Goal: Task Accomplishment & Management: Complete application form

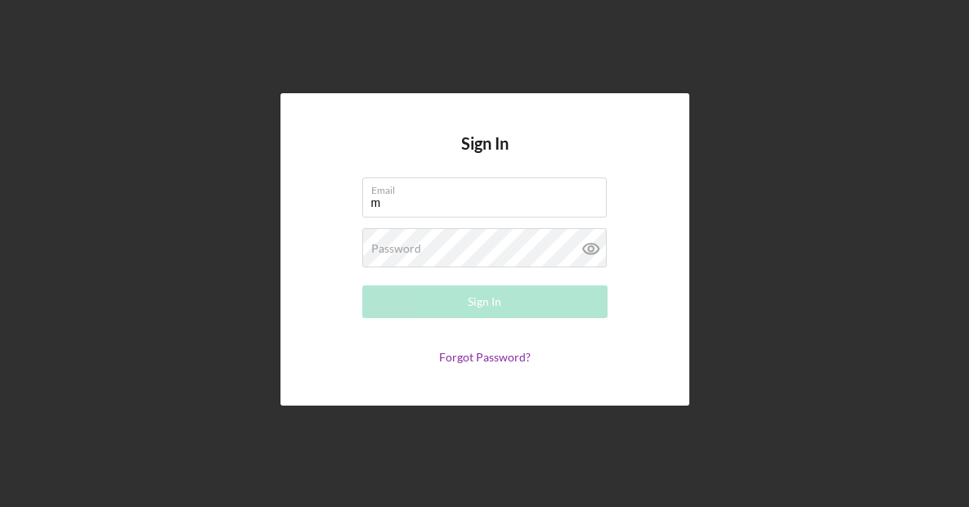
type input "[EMAIL_ADDRESS][DOMAIN_NAME]"
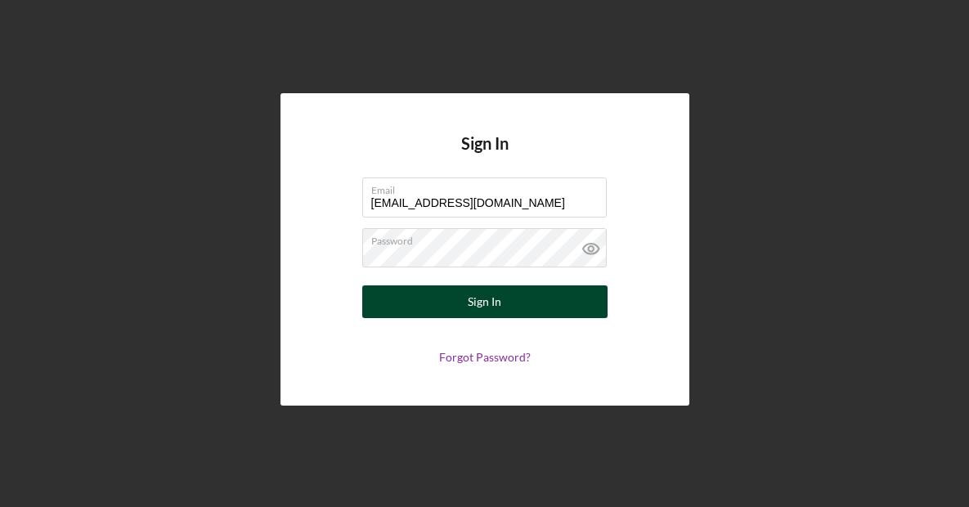
click at [527, 307] on button "Sign In" at bounding box center [484, 301] width 245 height 33
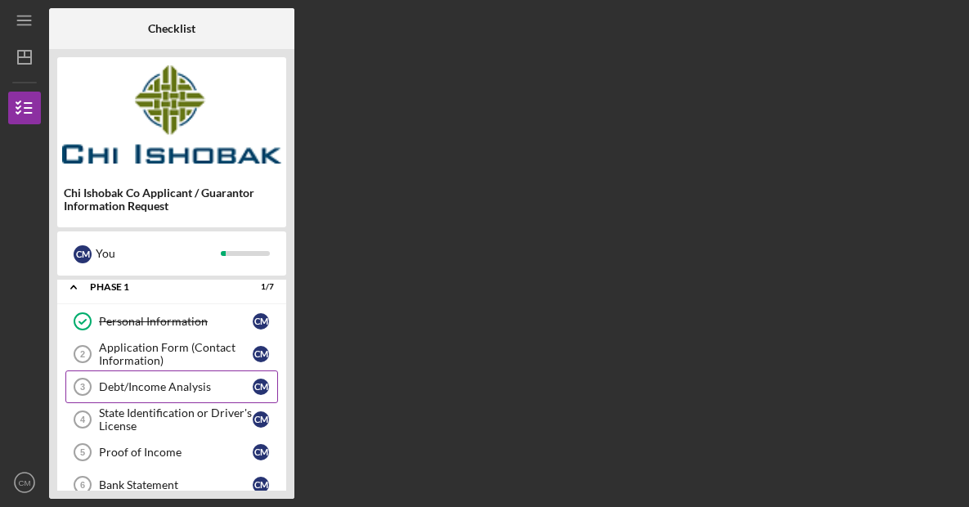
scroll to position [6, 0]
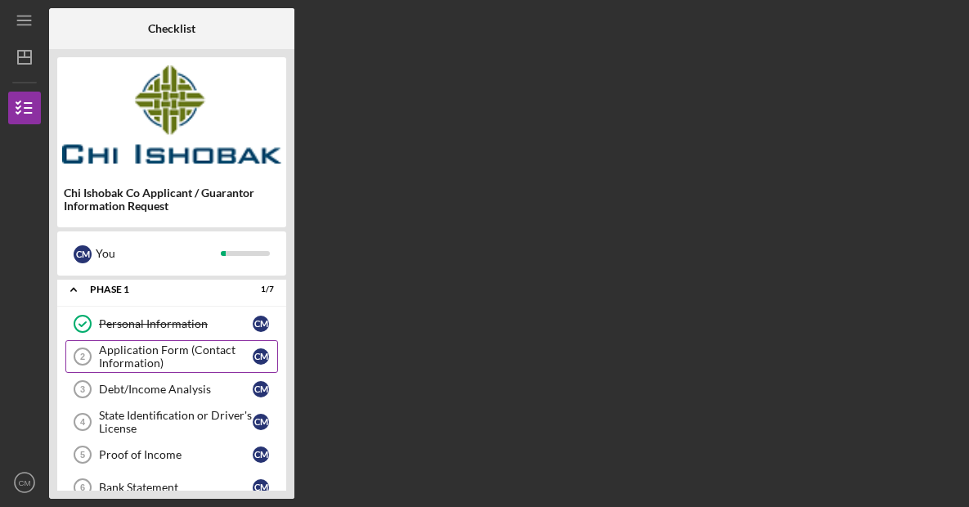
click at [213, 359] on div "Application Form (Contact Information)" at bounding box center [176, 356] width 154 height 26
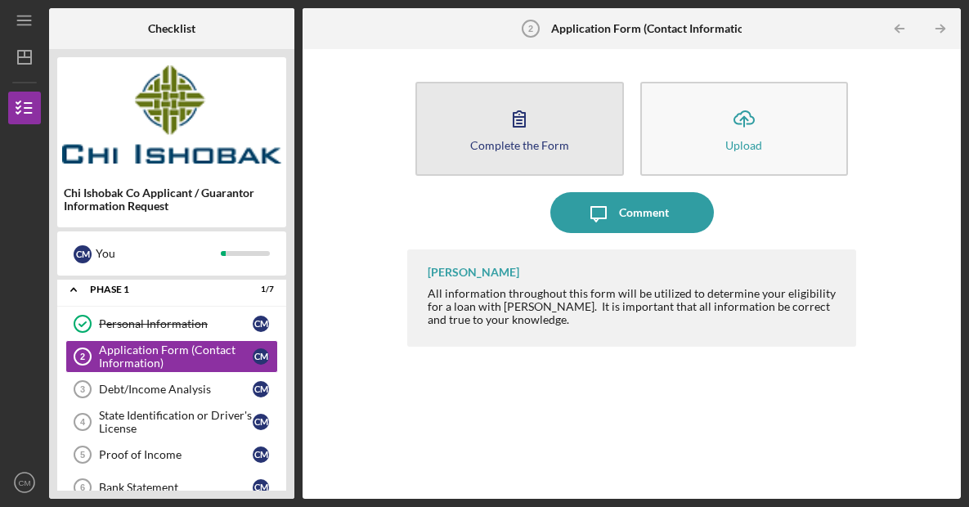
click at [534, 154] on button "Complete the Form Form" at bounding box center [519, 129] width 208 height 94
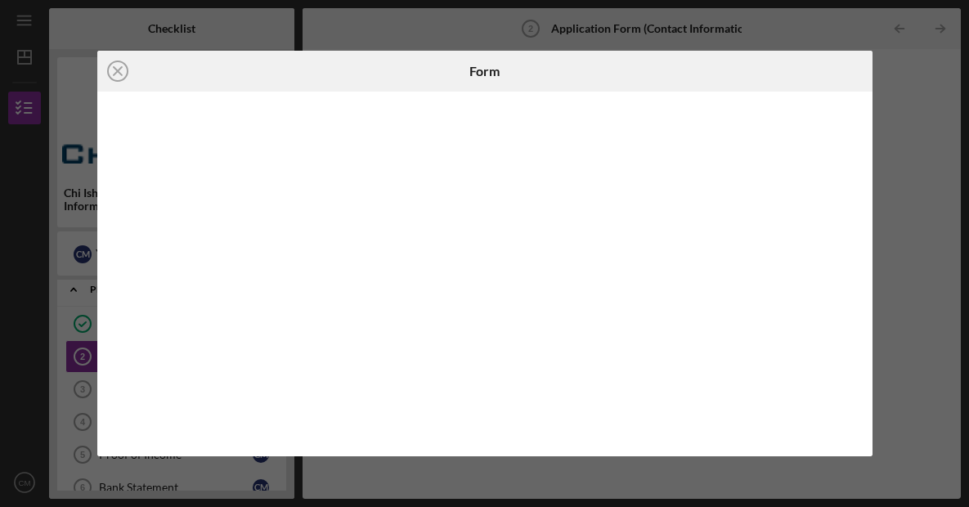
click at [951, 13] on div "Icon/Close Form" at bounding box center [484, 253] width 969 height 507
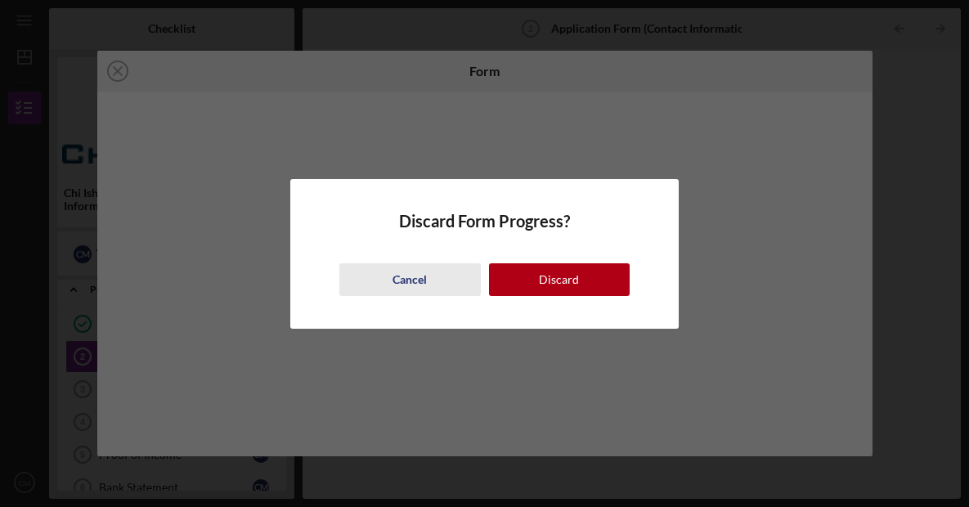
click at [423, 282] on div "Cancel" at bounding box center [409, 279] width 34 height 33
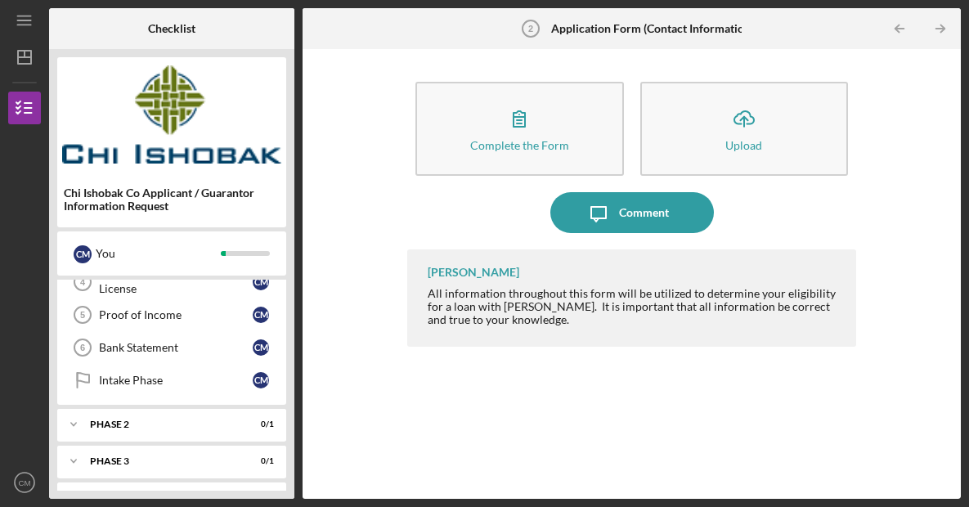
scroll to position [178, 0]
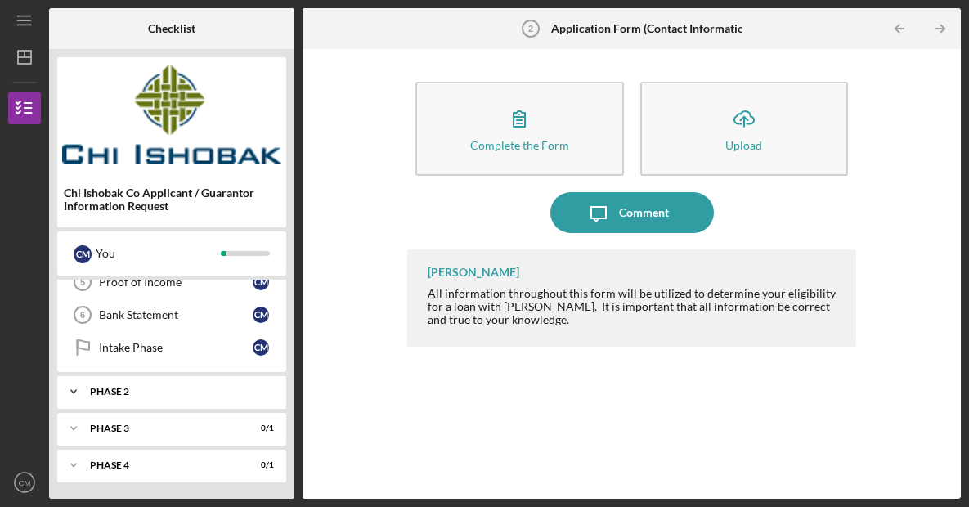
click at [196, 397] on div "Icon/Expander Phase 2 0 / 1" at bounding box center [171, 391] width 229 height 33
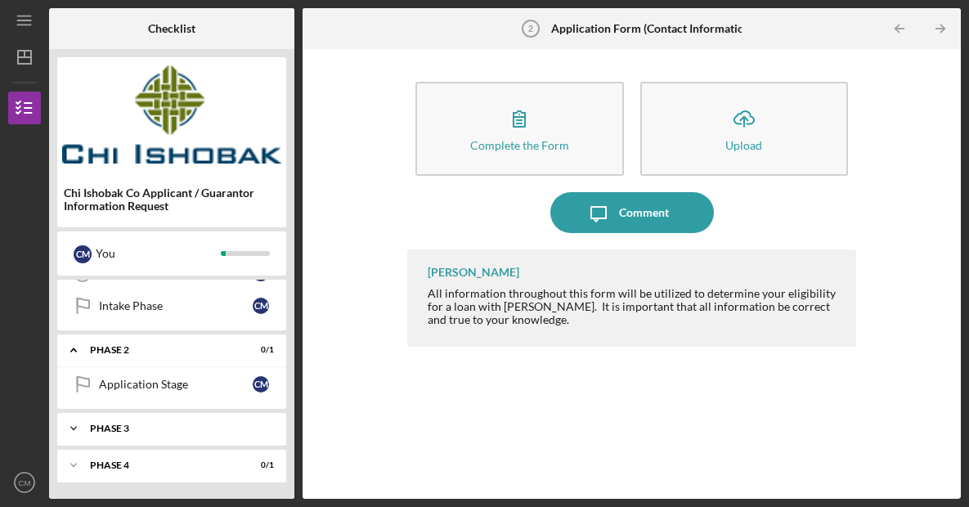
click at [172, 425] on div "Phase 3" at bounding box center [178, 429] width 176 height 10
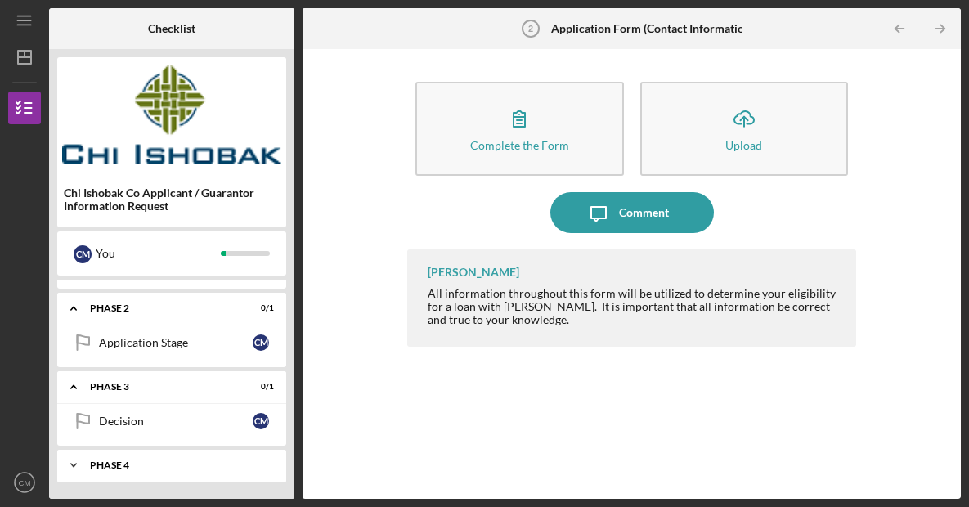
click at [148, 469] on div "Phase 4" at bounding box center [178, 465] width 176 height 10
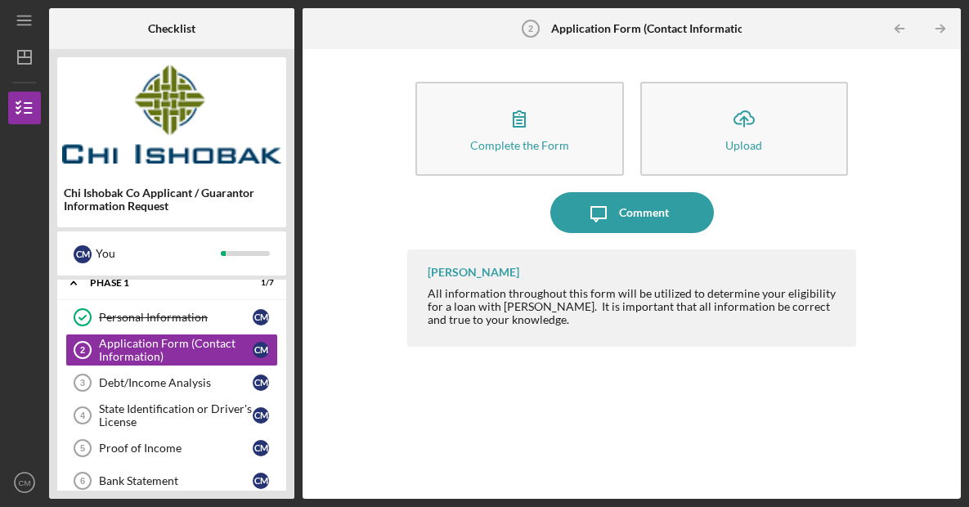
scroll to position [0, 0]
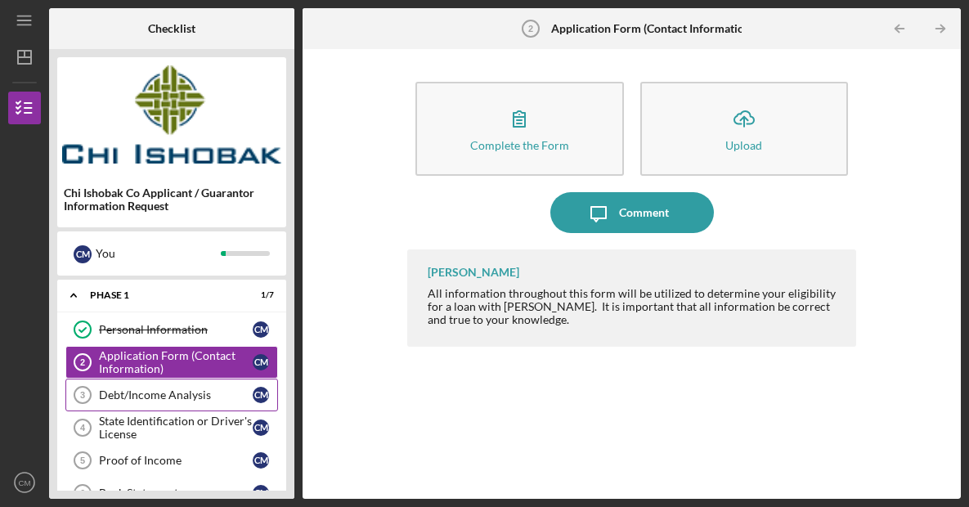
click at [199, 401] on link "Debt/Income Analysis 3 Debt/Income Analysis C M" at bounding box center [171, 395] width 213 height 33
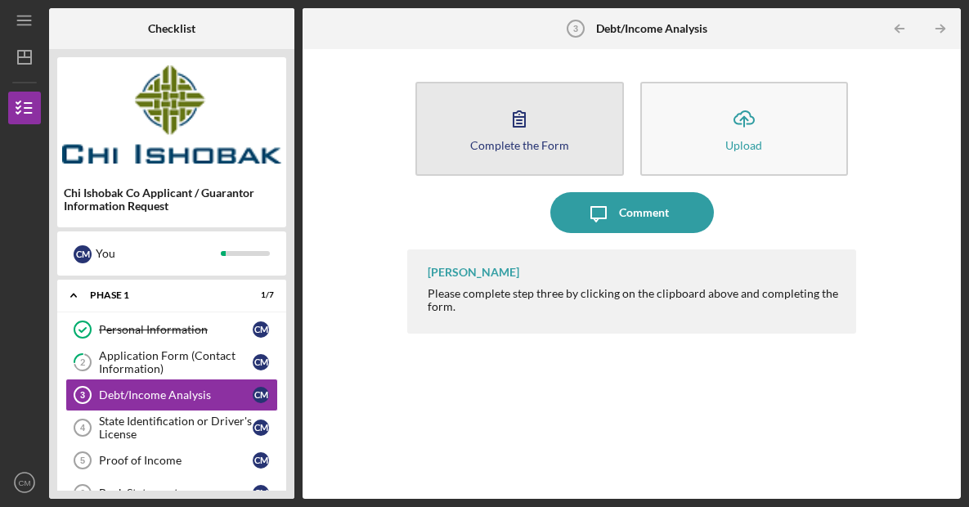
click at [521, 119] on icon "button" at bounding box center [519, 118] width 41 height 41
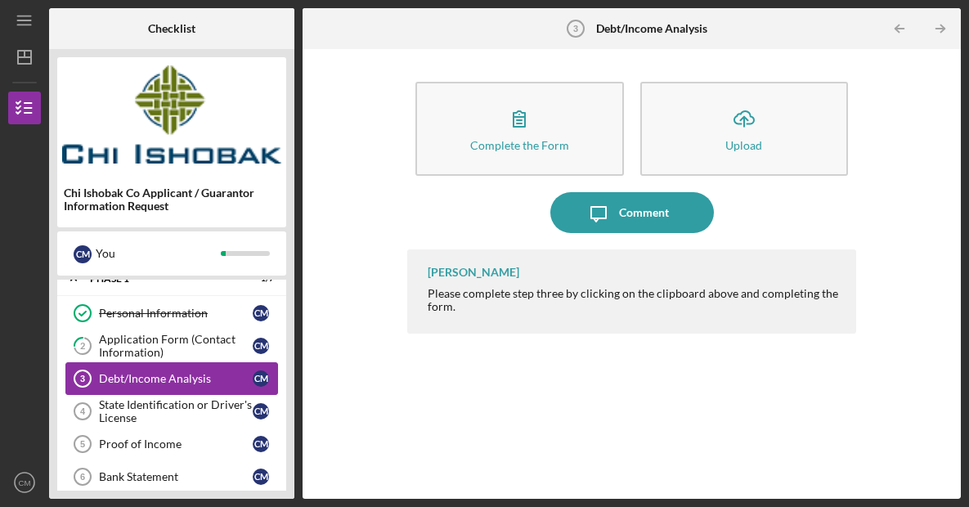
scroll to position [15, 0]
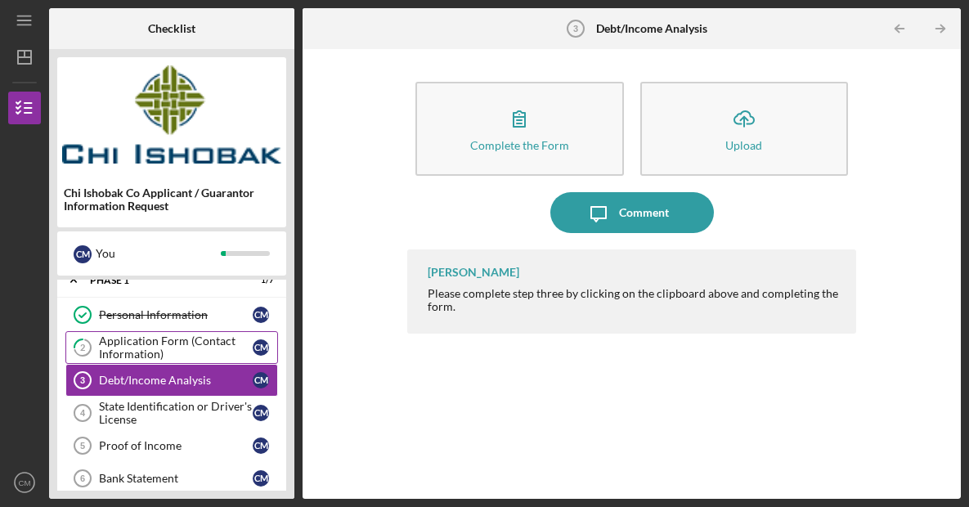
click at [123, 343] on div "Application Form (Contact Information)" at bounding box center [176, 347] width 154 height 26
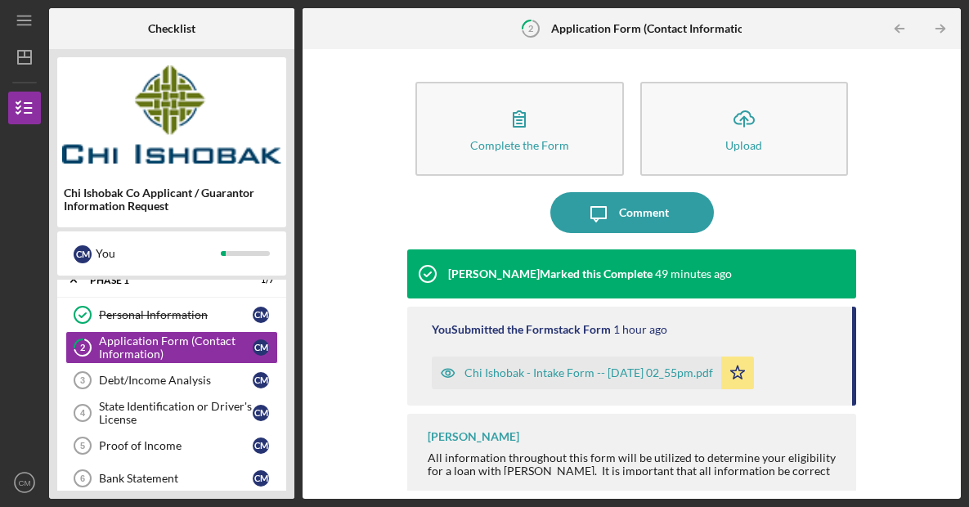
scroll to position [5, 0]
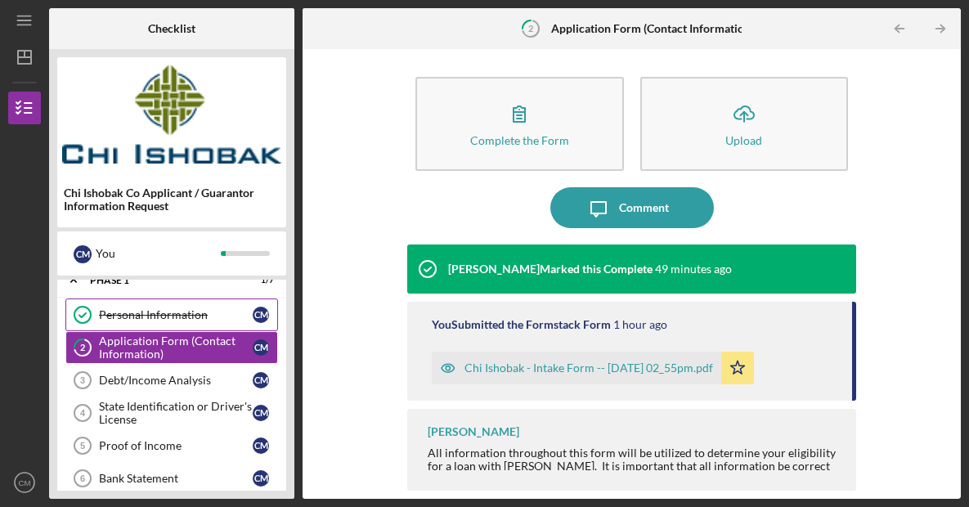
click at [159, 312] on div "Personal Information" at bounding box center [176, 314] width 154 height 13
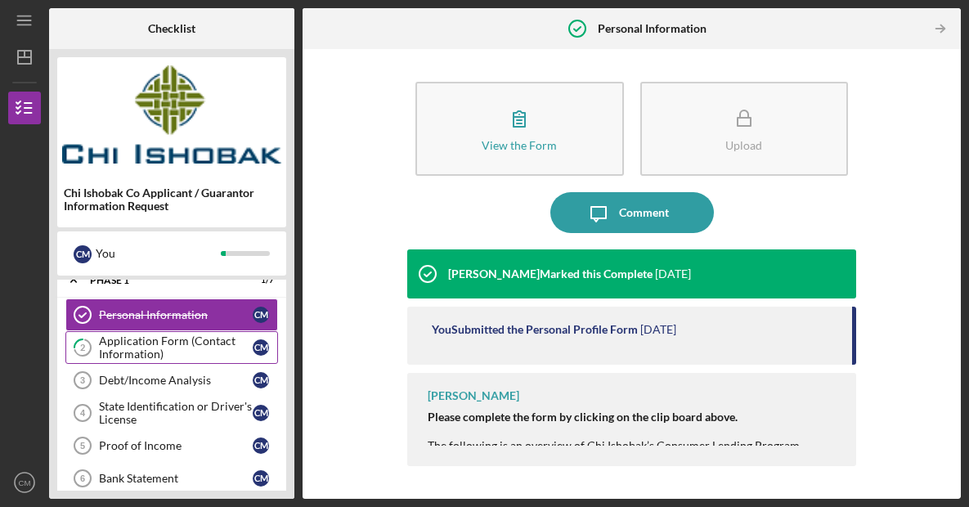
click at [141, 352] on div "Application Form (Contact Information)" at bounding box center [176, 347] width 154 height 26
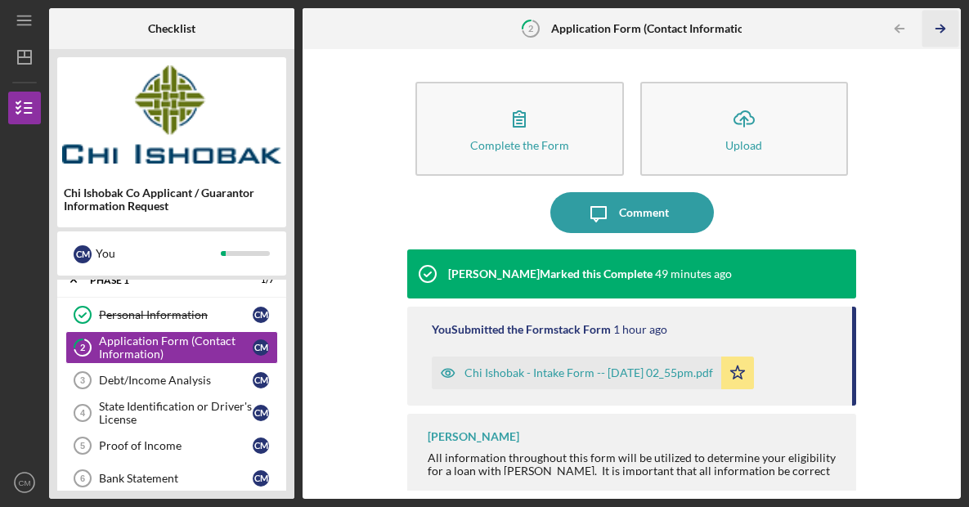
click at [944, 25] on icon "Icon/Table Pagination Arrow" at bounding box center [939, 29] width 37 height 37
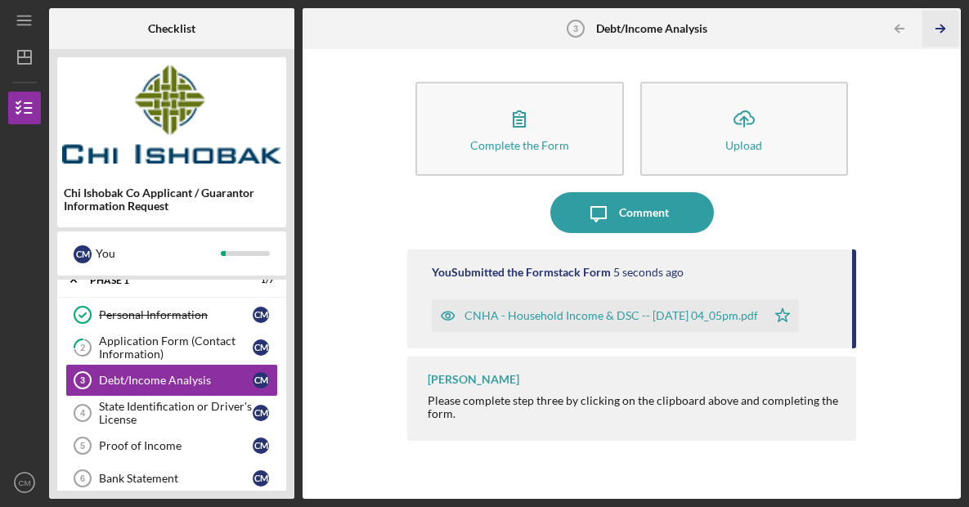
click at [938, 30] on icon "Icon/Table Pagination Arrow" at bounding box center [939, 29] width 37 height 37
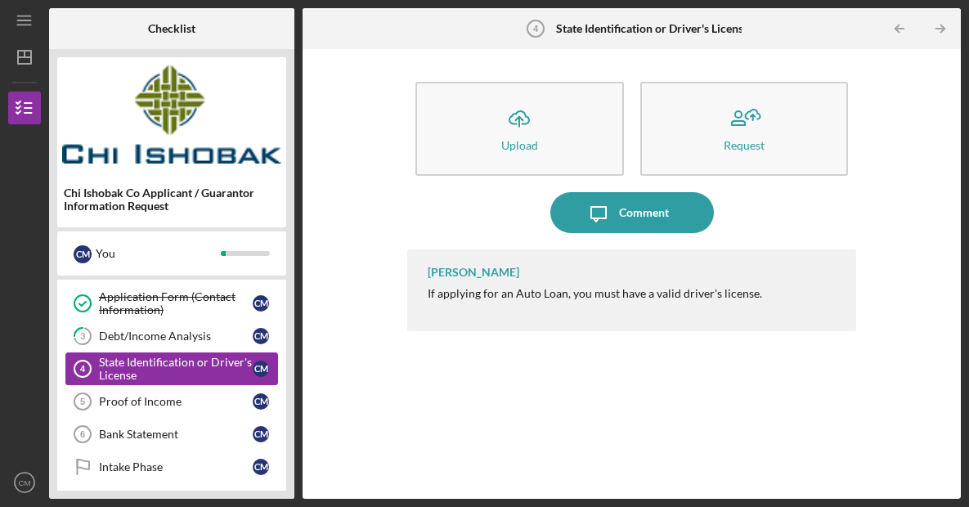
scroll to position [57, 0]
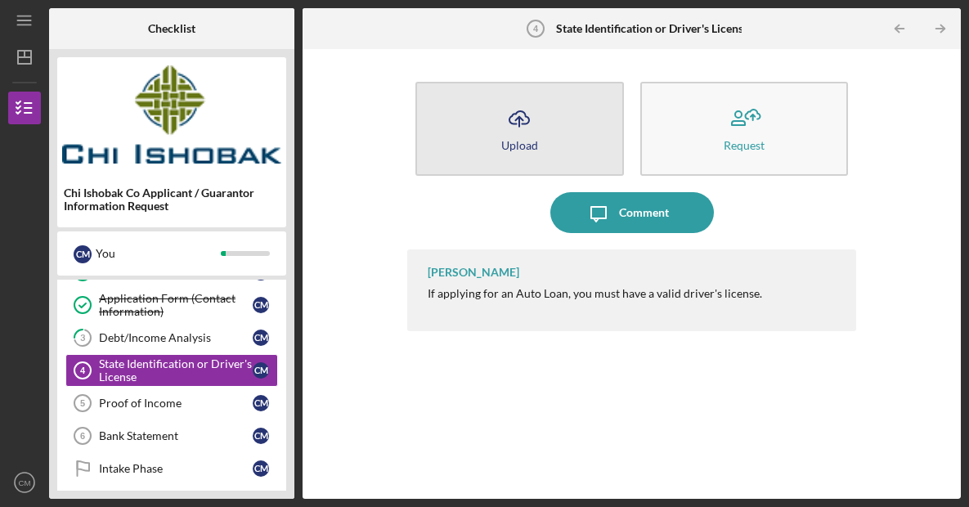
click at [537, 133] on icon "Icon/Upload" at bounding box center [519, 118] width 41 height 41
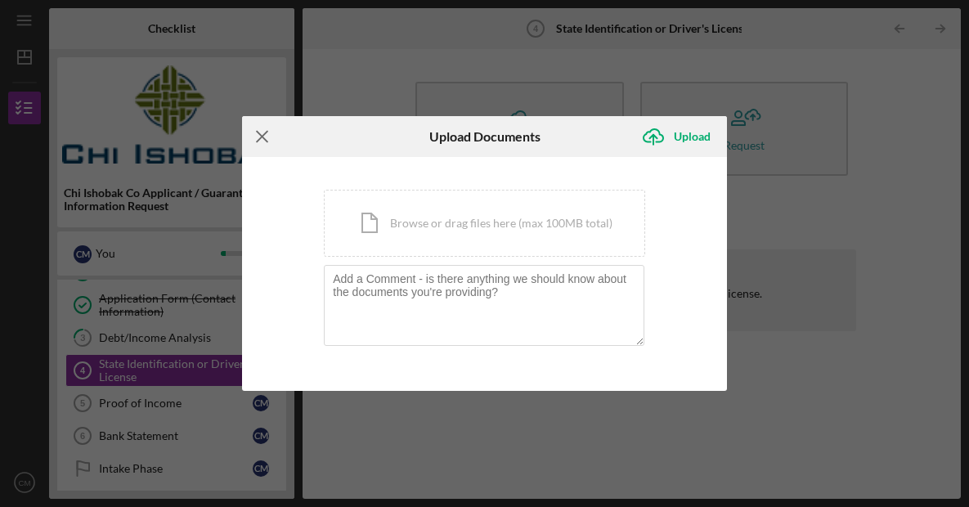
click at [269, 134] on icon "Icon/Menu Close" at bounding box center [262, 136] width 41 height 41
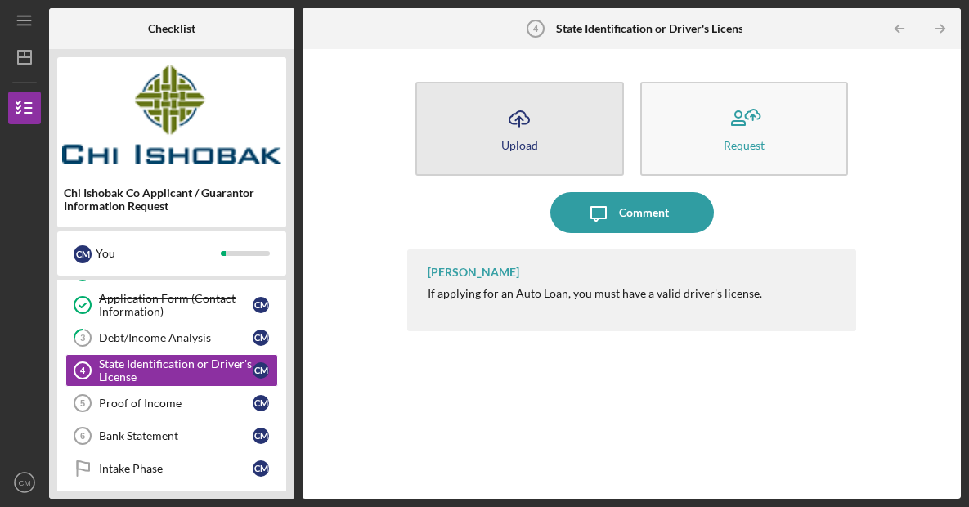
click at [570, 150] on button "Icon/Upload Upload" at bounding box center [519, 129] width 208 height 94
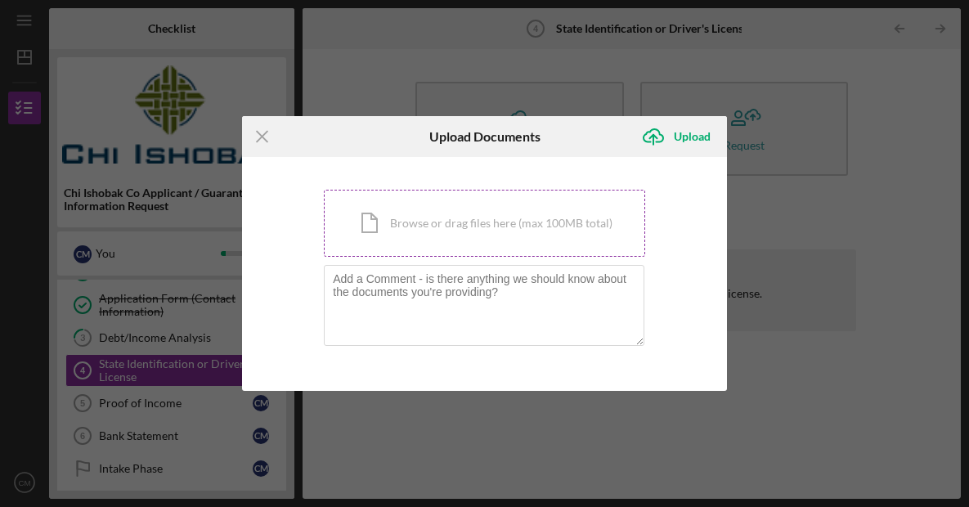
click at [413, 236] on div "Icon/Document Browse or drag files here (max 100MB total) Tap to choose files o…" at bounding box center [484, 223] width 321 height 67
click at [257, 133] on icon "Icon/Menu Close" at bounding box center [262, 136] width 41 height 41
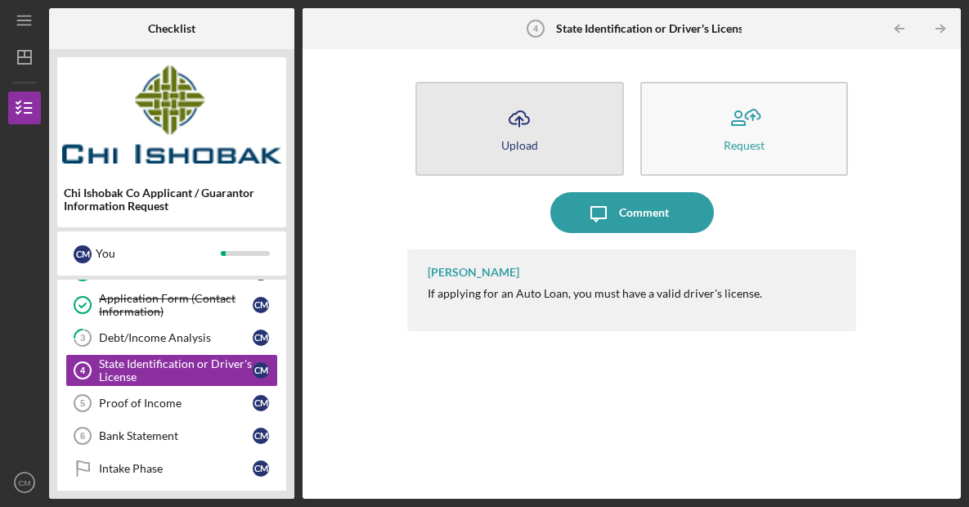
click at [558, 132] on button "Icon/Upload Upload" at bounding box center [519, 129] width 208 height 94
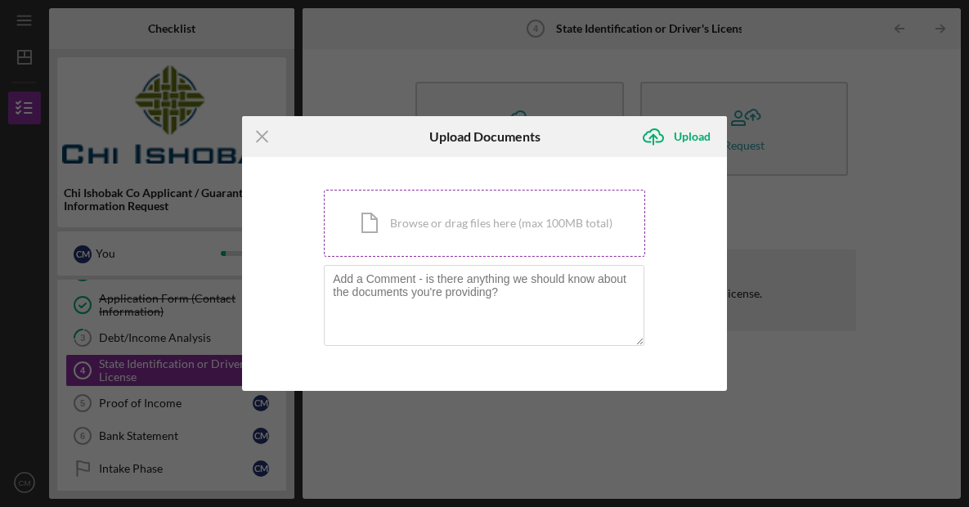
click at [492, 225] on div "Icon/Document Browse or drag files here (max 100MB total) Tap to choose files o…" at bounding box center [484, 223] width 321 height 67
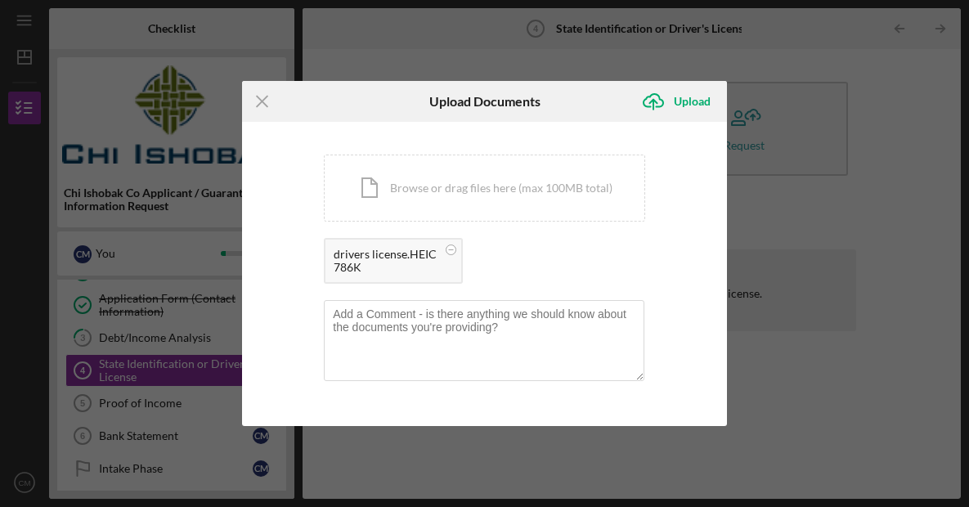
click at [659, 267] on div "You're uploading documents related to State Identification or Driver's License …" at bounding box center [484, 274] width 485 height 304
click at [682, 105] on div "Upload" at bounding box center [692, 101] width 37 height 33
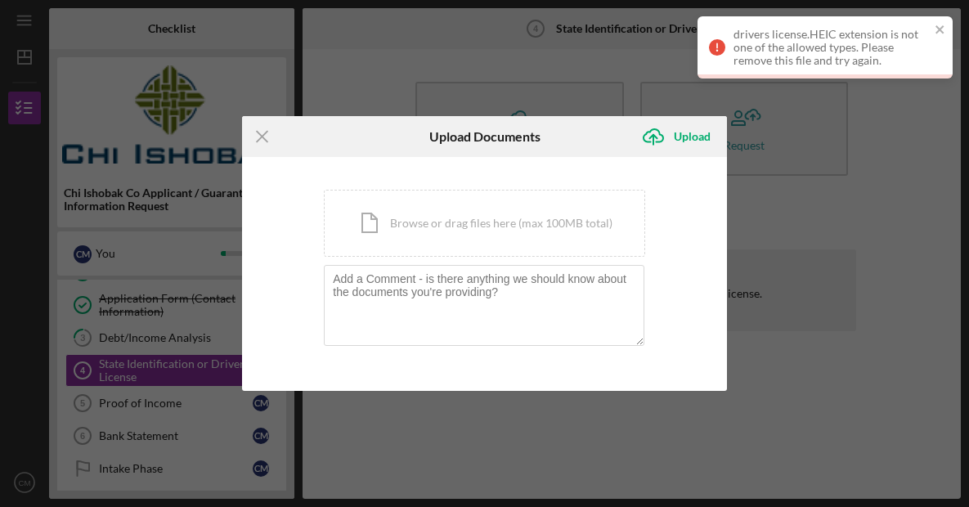
click at [473, 38] on div "Icon/Menu Close Upload Documents Icon/Upload Upload You're uploading documents …" at bounding box center [484, 253] width 969 height 507
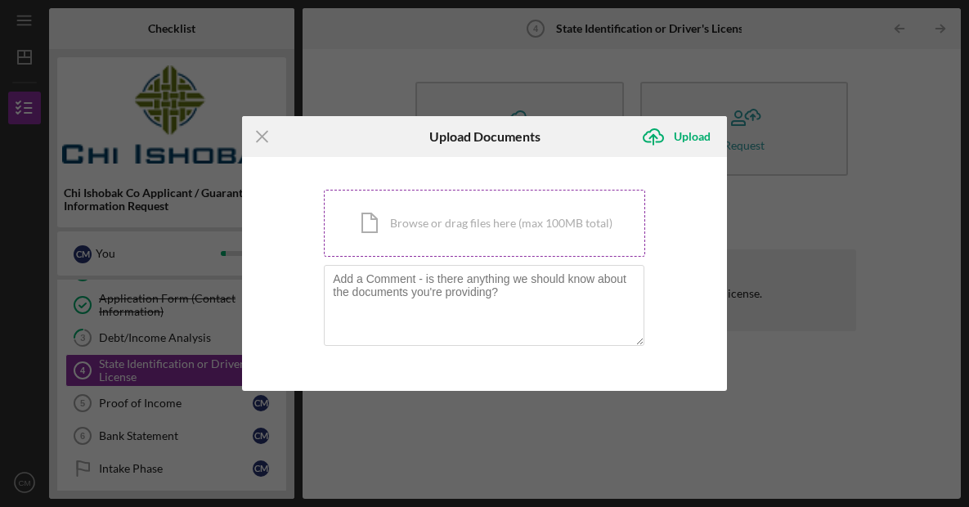
click at [402, 235] on div "Icon/Document Browse or drag files here (max 100MB total) Tap to choose files o…" at bounding box center [484, 223] width 321 height 67
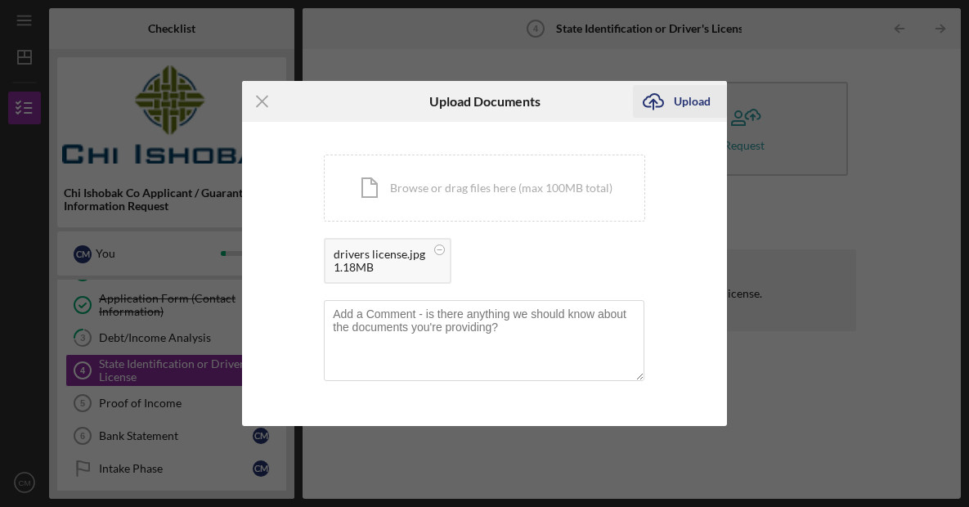
click at [682, 96] on div "Upload" at bounding box center [692, 101] width 37 height 33
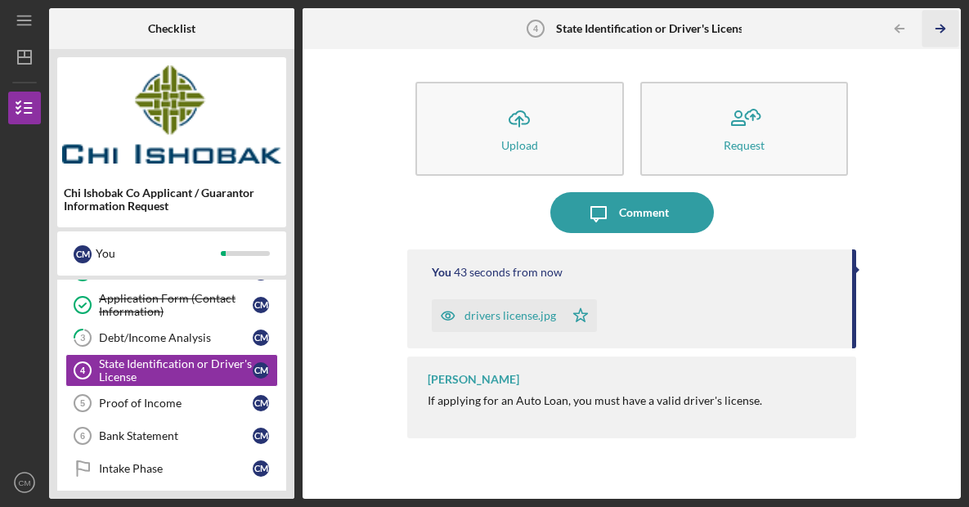
click at [934, 30] on icon "Icon/Table Pagination Arrow" at bounding box center [939, 29] width 37 height 37
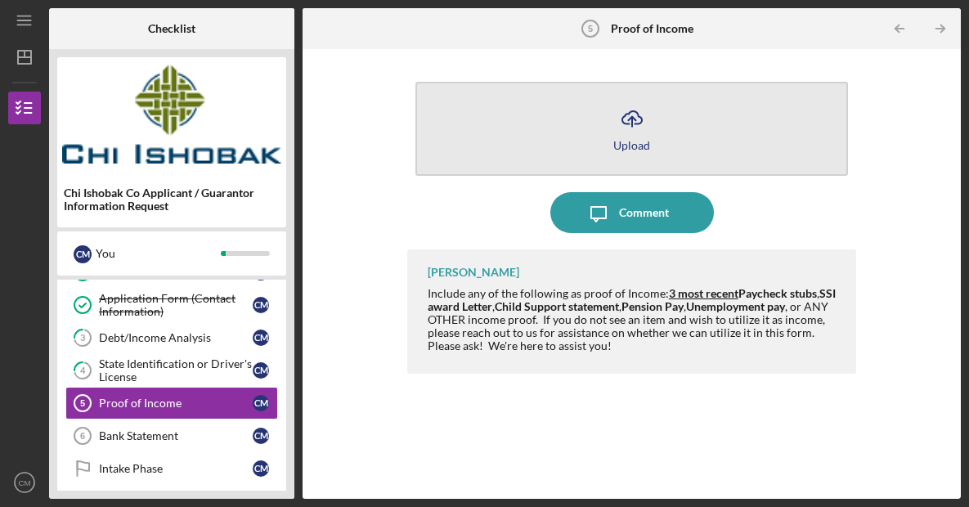
click at [630, 142] on div "Upload" at bounding box center [631, 145] width 37 height 12
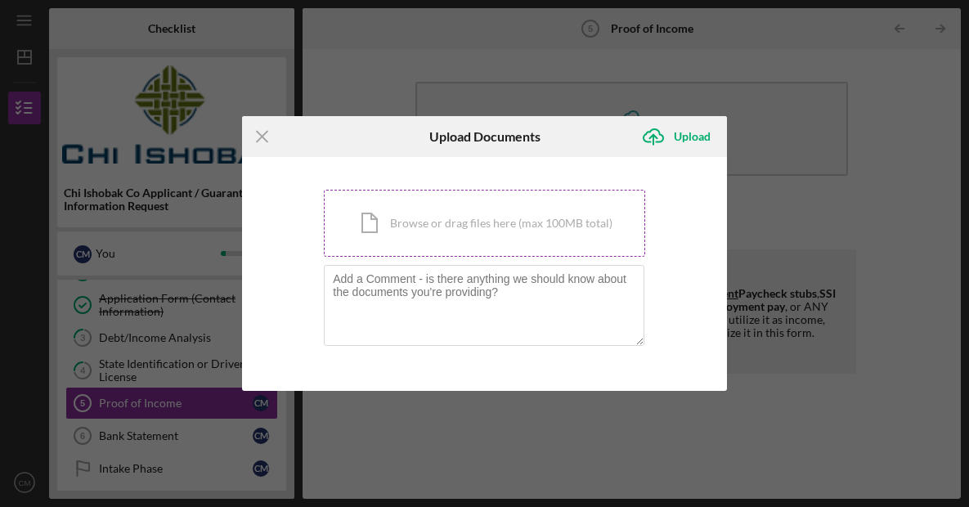
click at [481, 239] on div "Icon/Document Browse or drag files here (max 100MB total) Tap to choose files o…" at bounding box center [484, 223] width 321 height 67
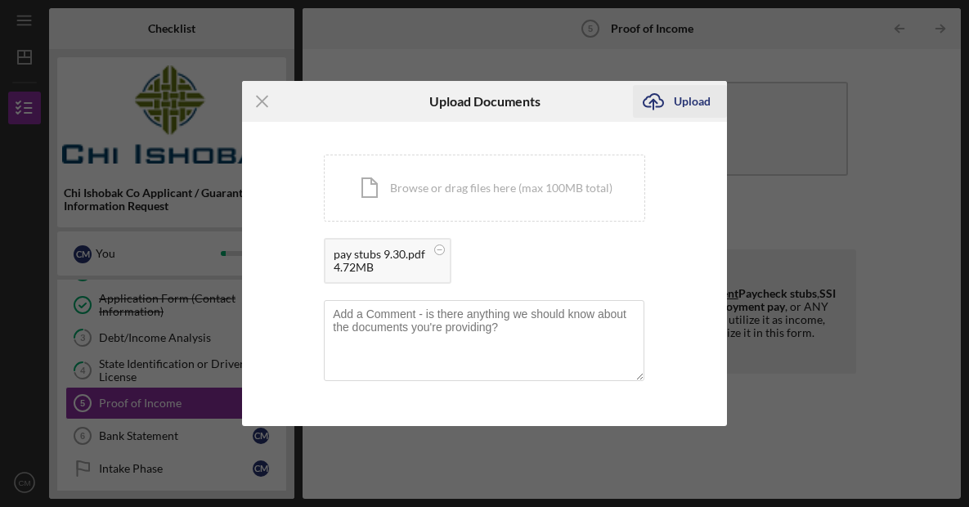
click at [693, 96] on div "Upload" at bounding box center [692, 101] width 37 height 33
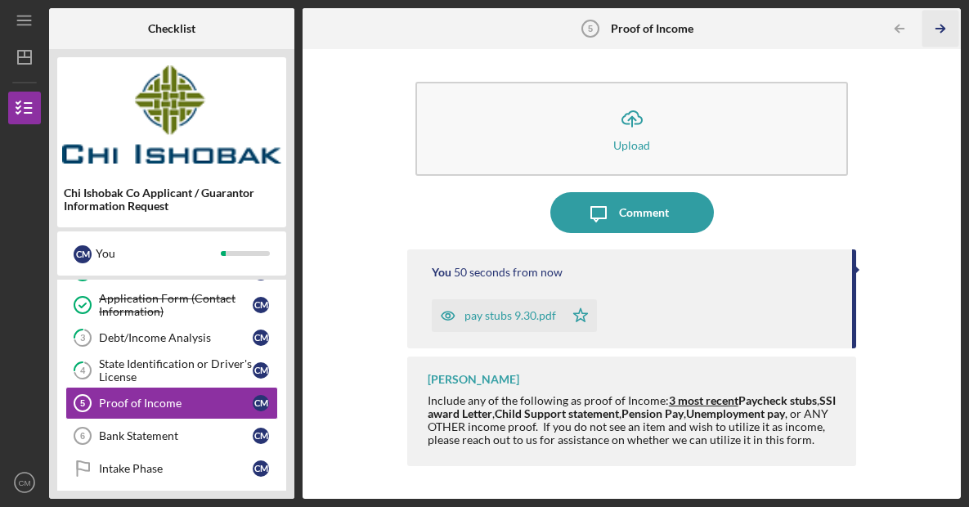
click at [935, 35] on icon "Icon/Table Pagination Arrow" at bounding box center [939, 29] width 37 height 37
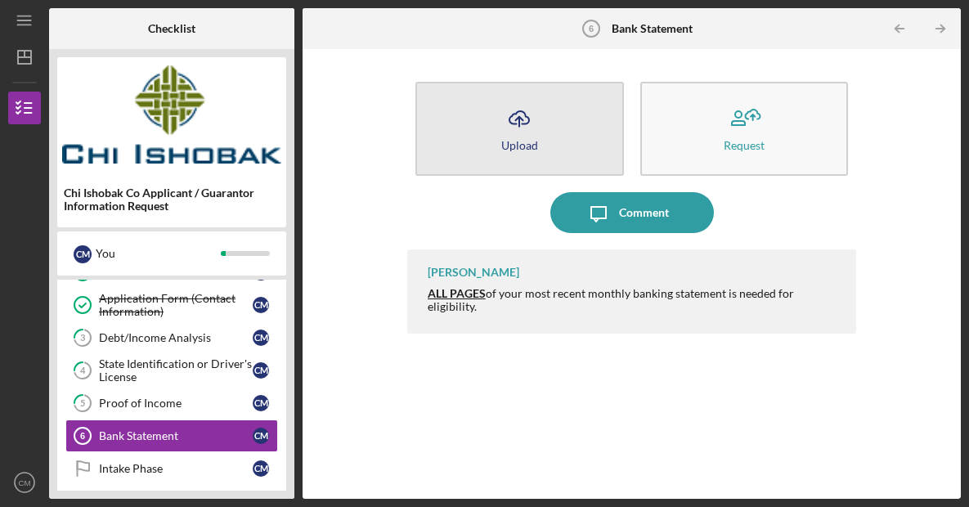
click at [541, 154] on button "Icon/Upload Upload" at bounding box center [519, 129] width 208 height 94
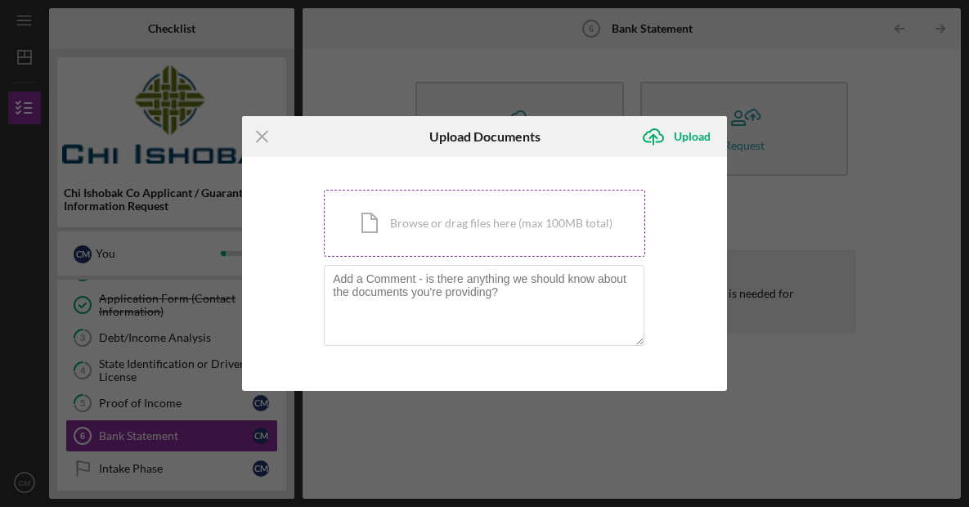
click at [453, 233] on div "Icon/Document Browse or drag files here (max 100MB total) Tap to choose files o…" at bounding box center [484, 223] width 321 height 67
click at [478, 235] on div "Icon/Document Browse or drag files here (max 100MB total) Tap to choose files o…" at bounding box center [484, 223] width 321 height 67
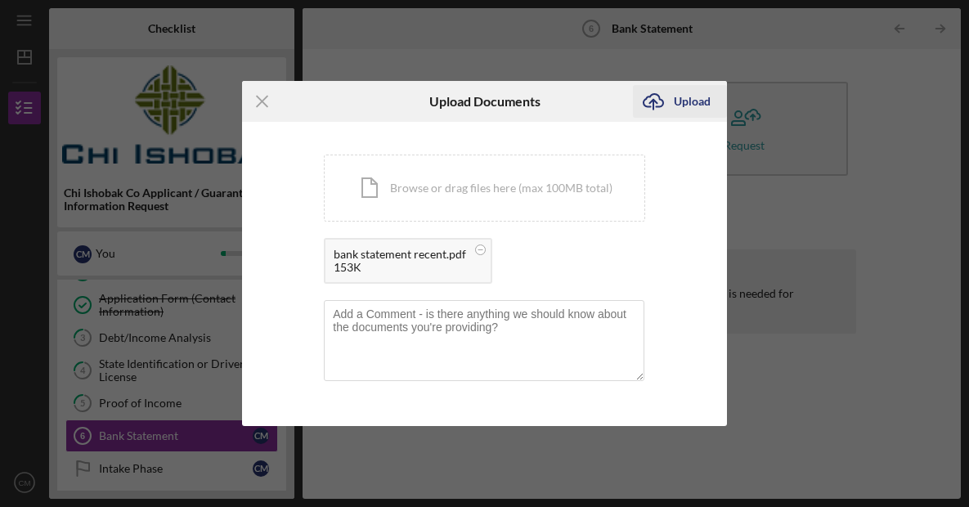
click at [679, 113] on div "Upload" at bounding box center [692, 101] width 37 height 33
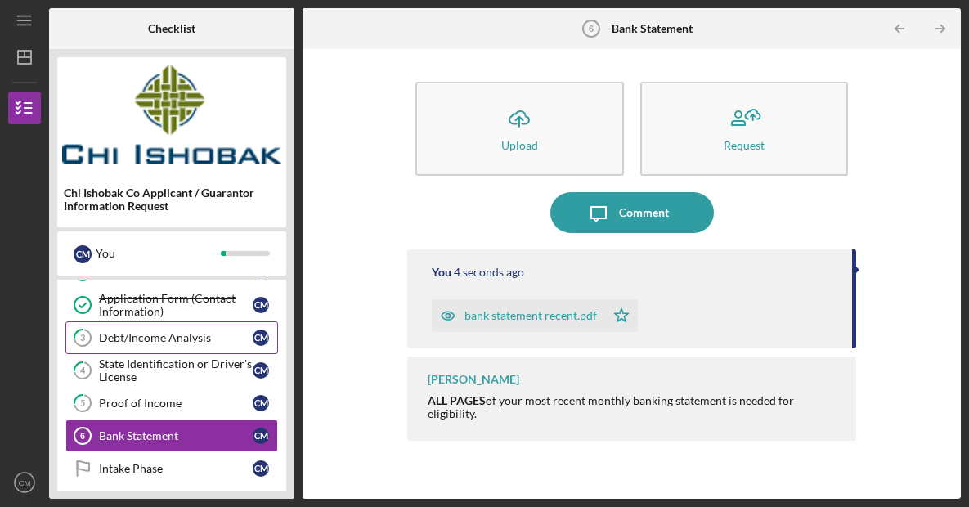
click at [173, 334] on div "Debt/Income Analysis" at bounding box center [176, 337] width 154 height 13
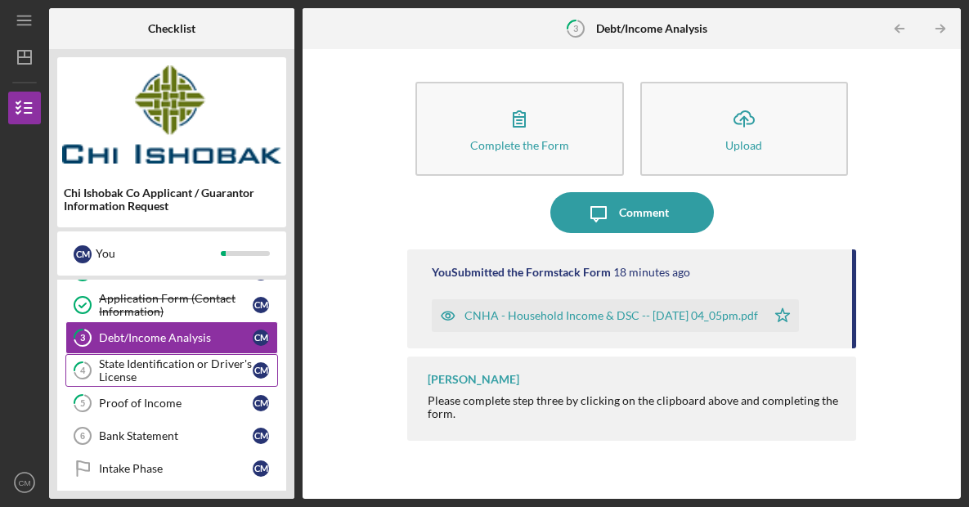
click at [170, 374] on div "State Identification or Driver's License" at bounding box center [176, 370] width 154 height 26
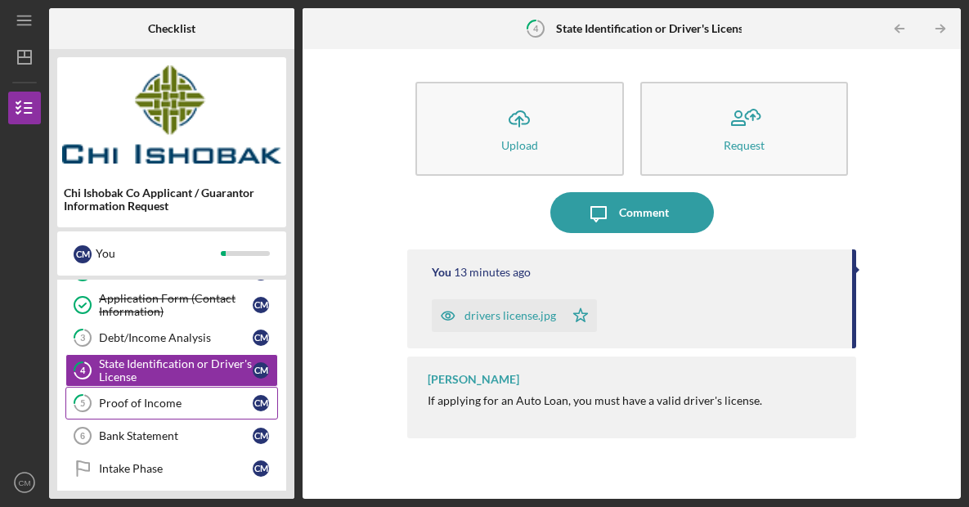
click at [173, 404] on div "Proof of Income" at bounding box center [176, 403] width 154 height 13
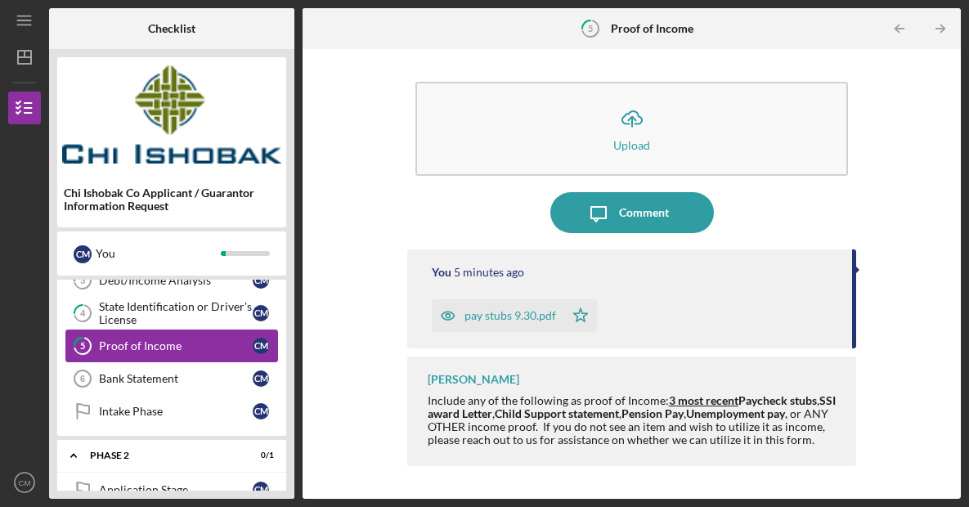
scroll to position [120, 0]
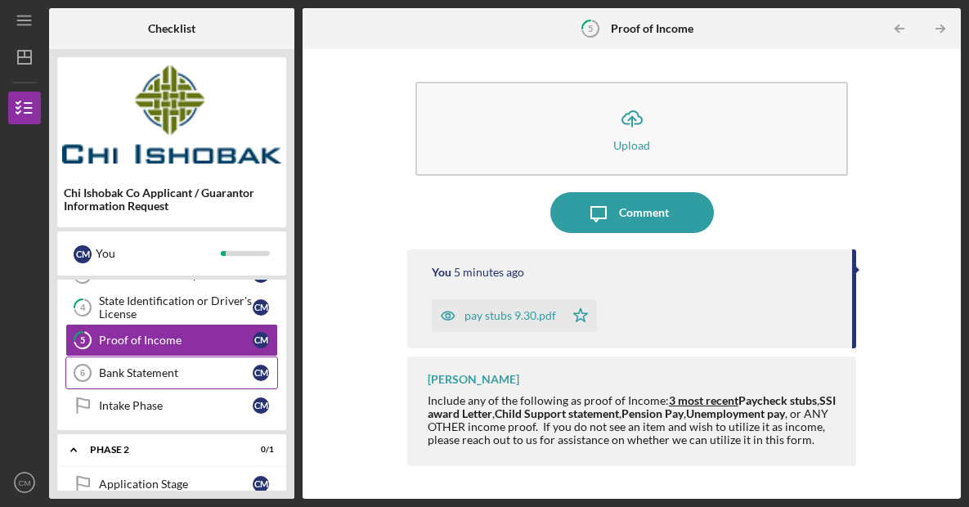
click at [172, 383] on link "Bank Statement 6 Bank Statement C M" at bounding box center [171, 372] width 213 height 33
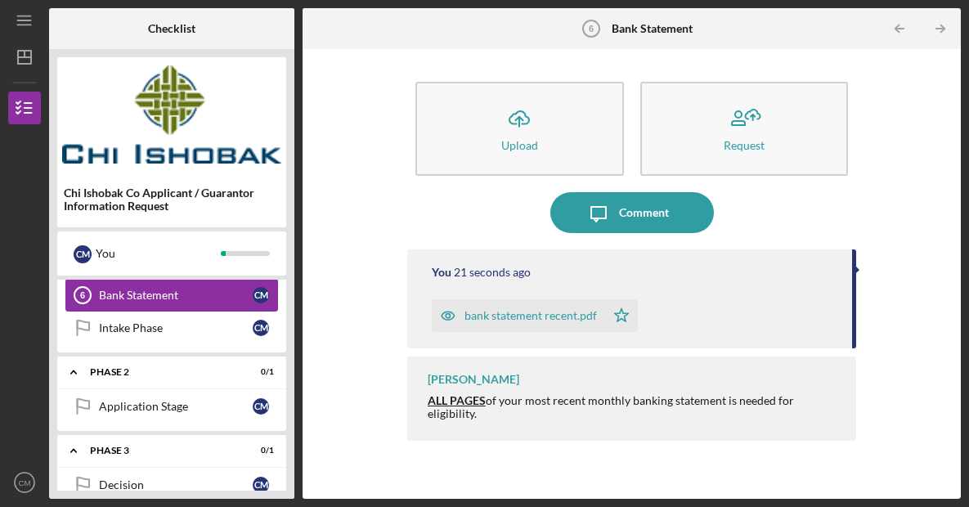
scroll to position [199, 0]
click at [164, 327] on div "Intake Phase" at bounding box center [176, 326] width 154 height 13
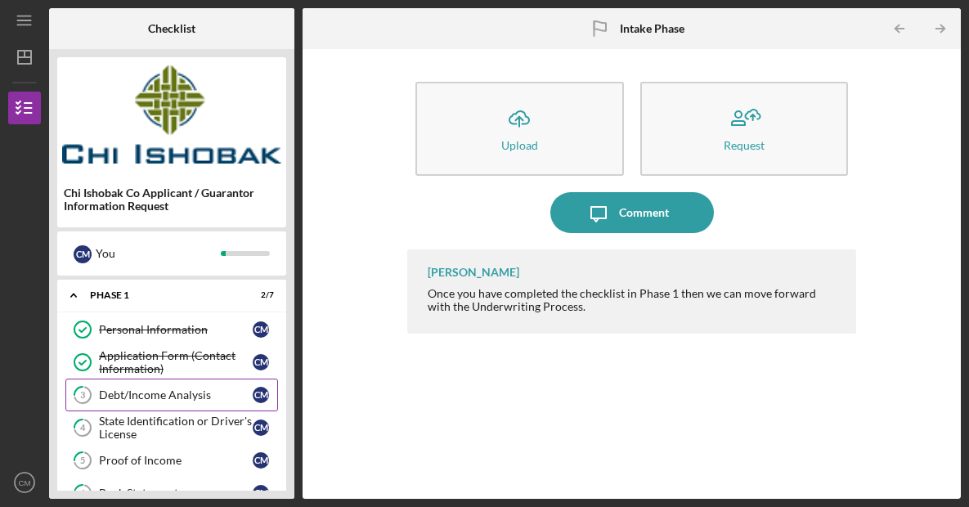
click at [144, 401] on div "Debt/Income Analysis" at bounding box center [176, 394] width 154 height 13
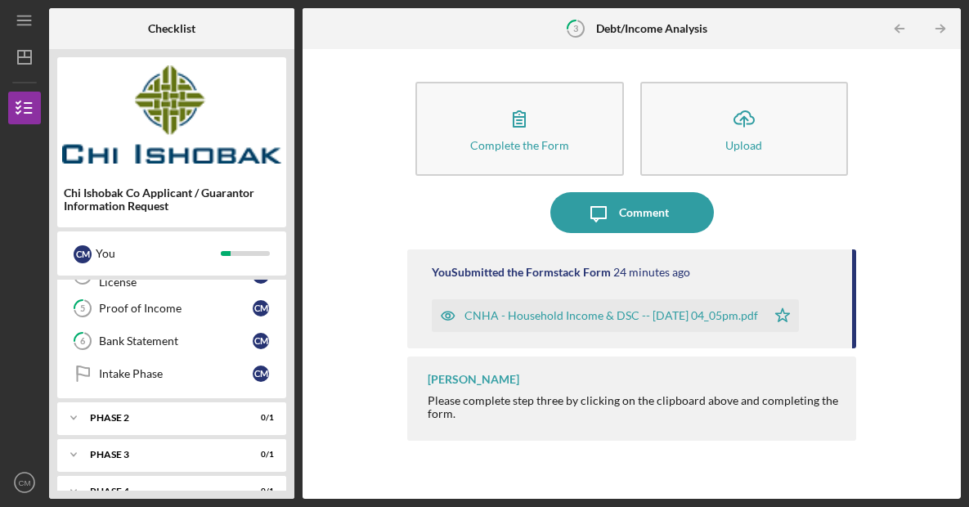
scroll to position [178, 0]
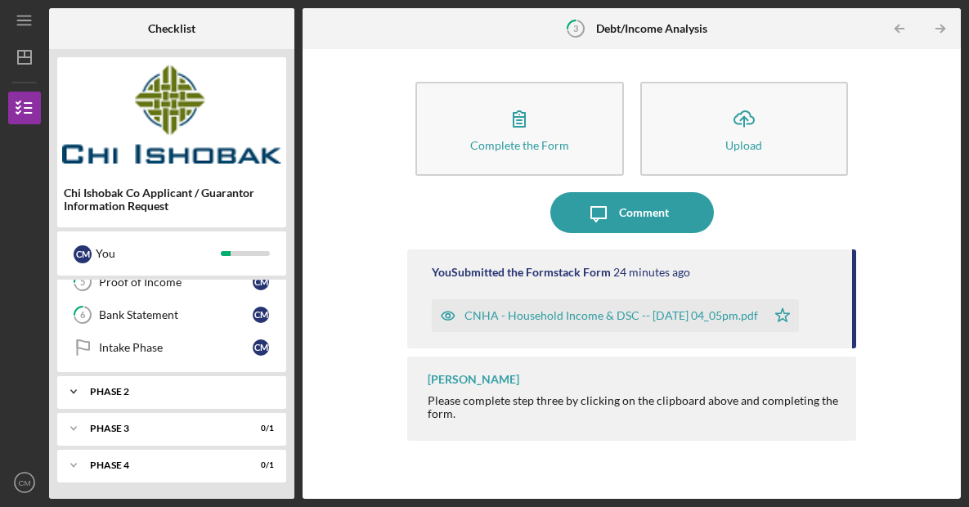
click at [156, 389] on div "Phase 2" at bounding box center [178, 392] width 176 height 10
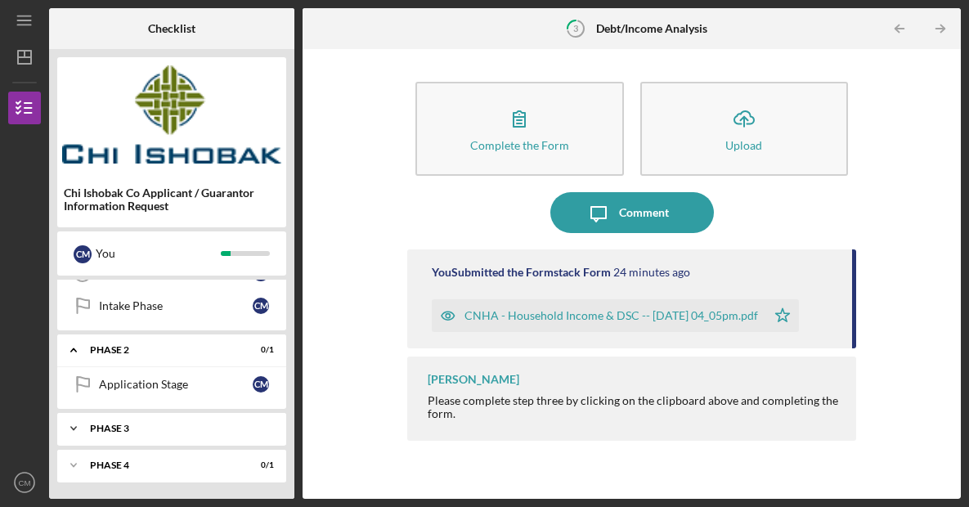
click at [149, 421] on div "Icon/Expander Phase 3 0 / 1" at bounding box center [171, 428] width 229 height 33
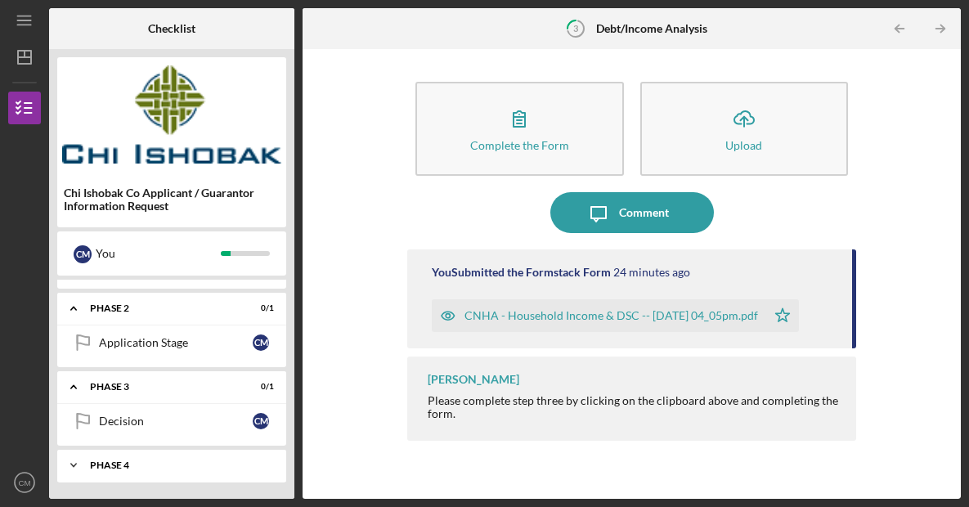
click at [144, 470] on div "Icon/Expander Phase 4 0 / 1" at bounding box center [171, 465] width 229 height 33
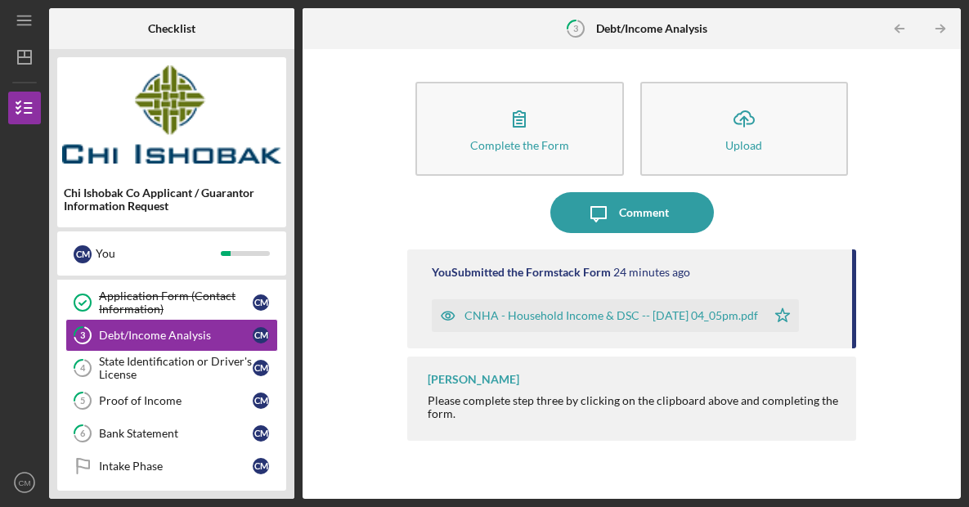
scroll to position [57, 0]
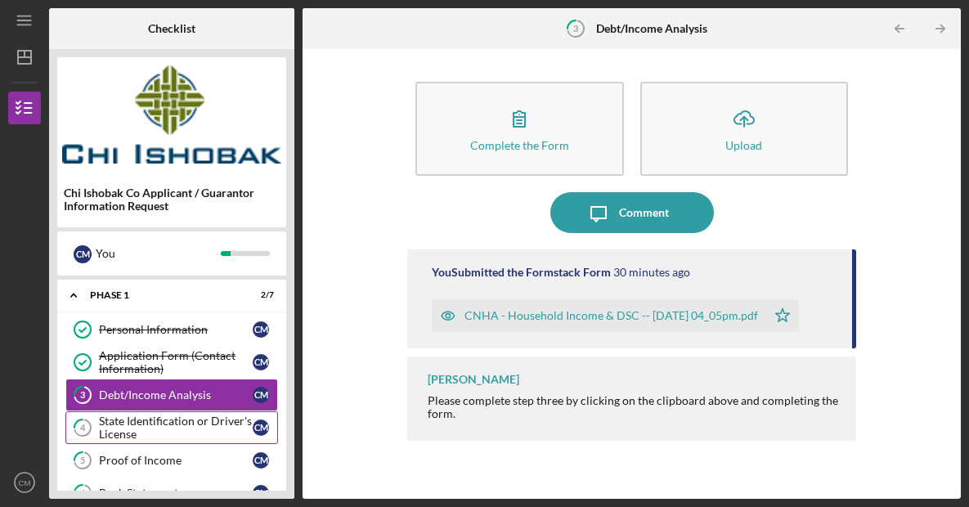
click at [164, 418] on div "State Identification or Driver's License" at bounding box center [176, 428] width 154 height 26
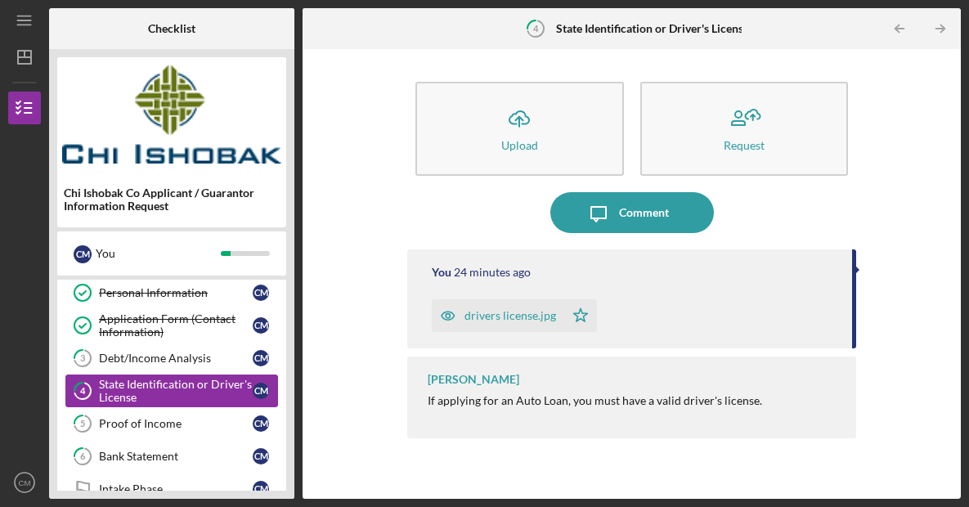
scroll to position [39, 0]
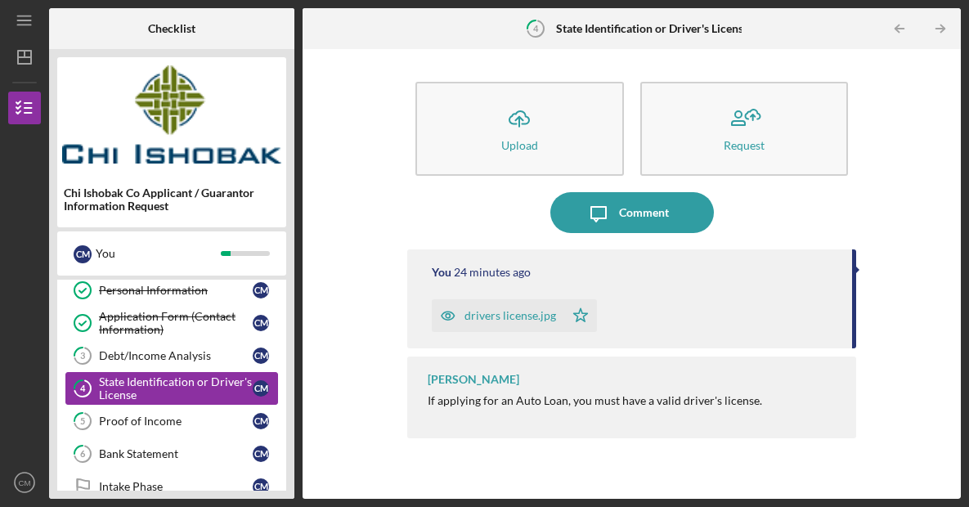
click at [164, 418] on div "Proof of Income" at bounding box center [176, 421] width 154 height 13
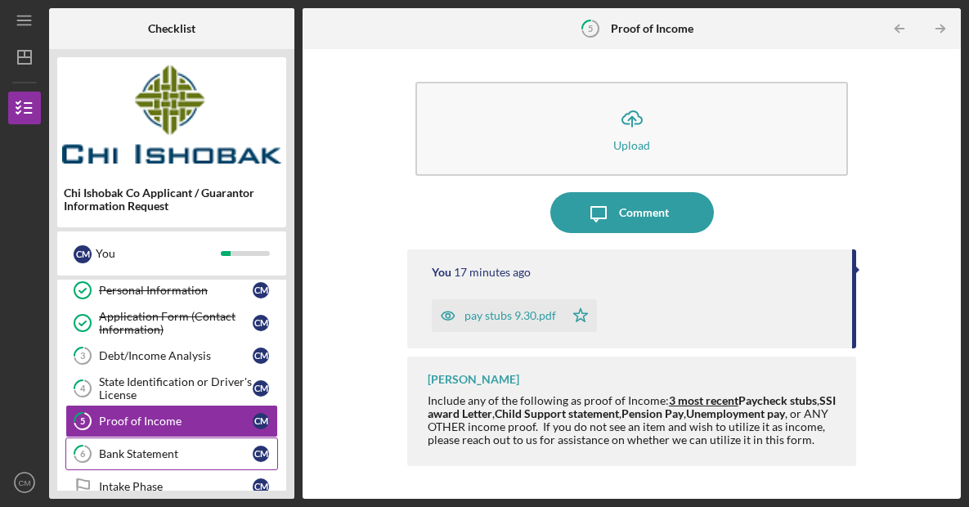
click at [164, 446] on link "6 Bank Statement C M" at bounding box center [171, 453] width 213 height 33
